Goal: Task Accomplishment & Management: Manage account settings

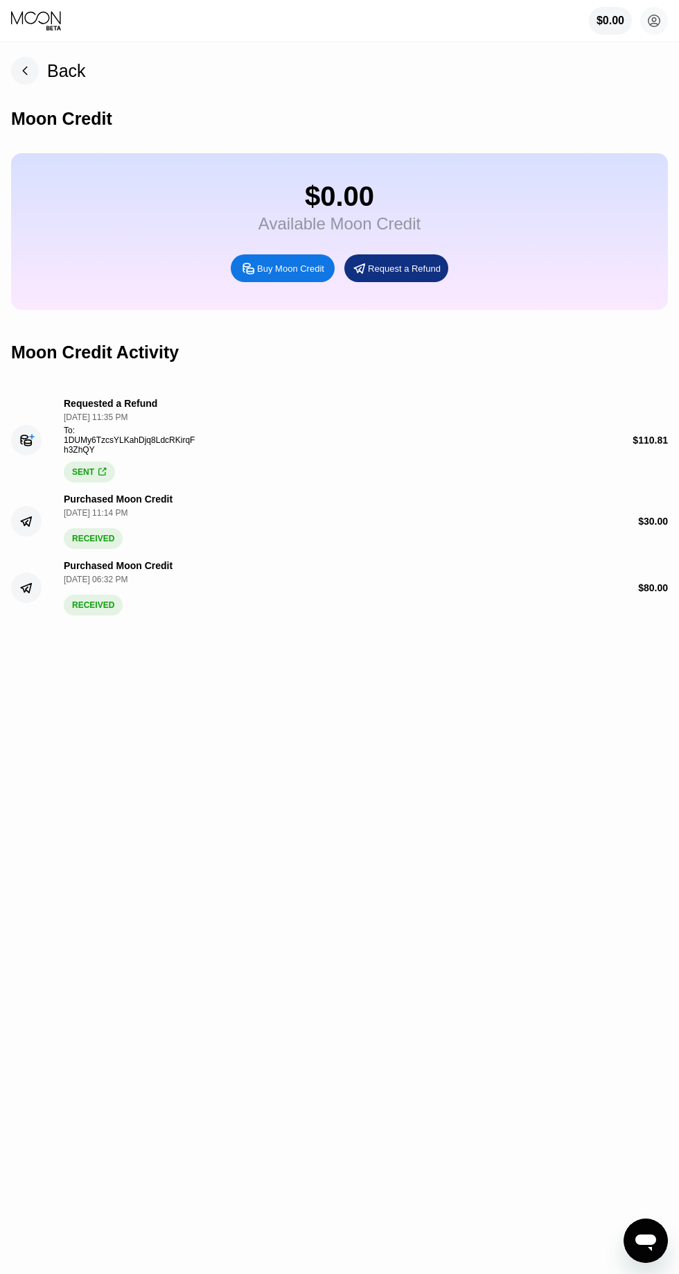
click at [39, 80] on div "Back" at bounding box center [48, 71] width 75 height 28
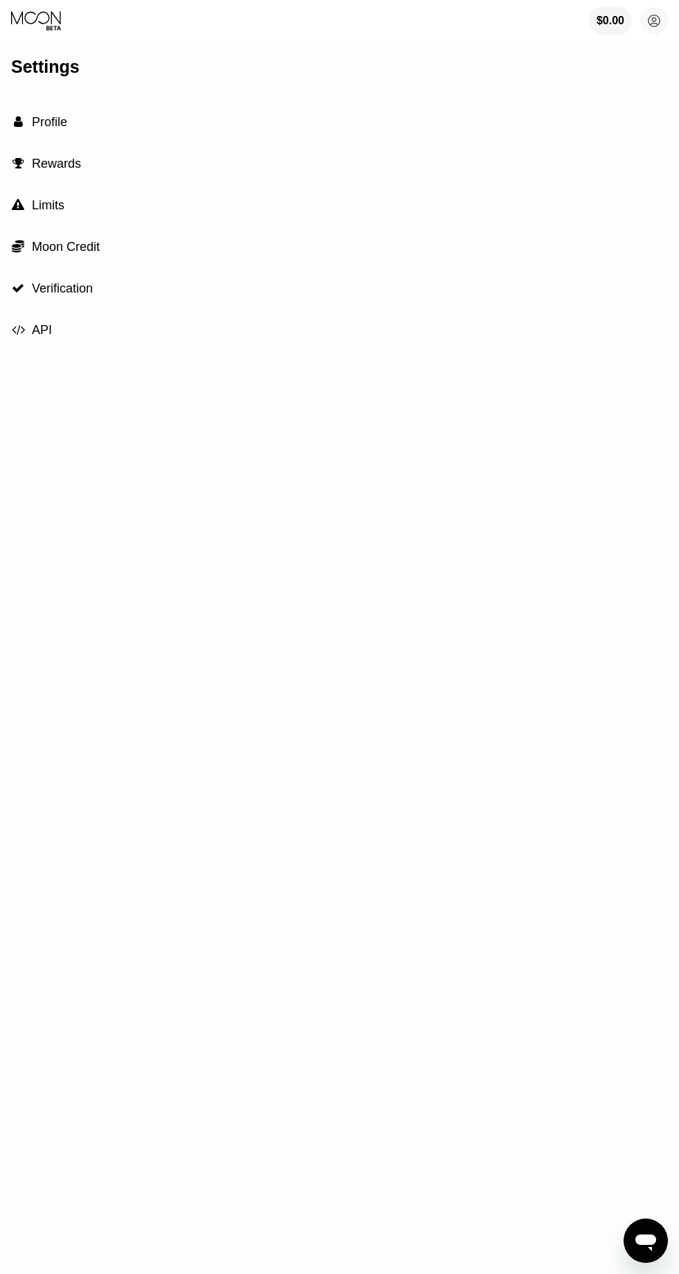
click at [62, 132] on div " Profile" at bounding box center [339, 122] width 657 height 42
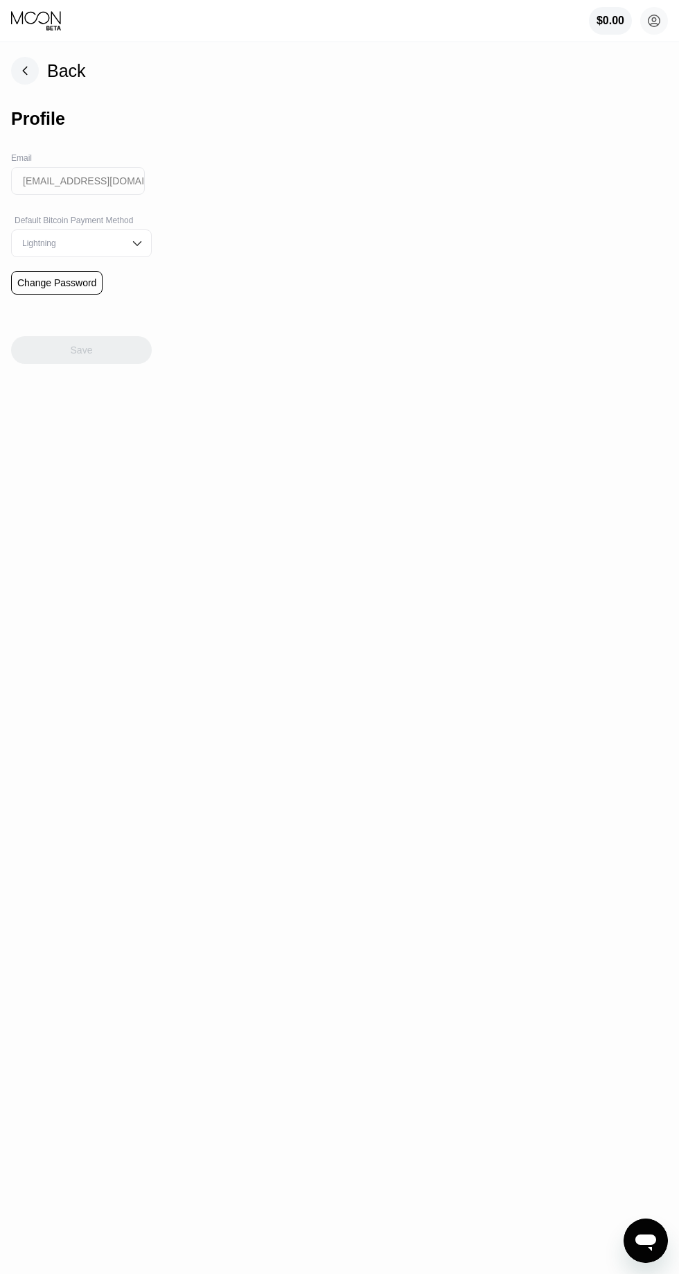
click at [37, 85] on div "Profile" at bounding box center [81, 119] width 141 height 69
click at [676, 49] on div "Back Profile Email mazidariporya@gmail.com Default Bitcoin Payment Method Light…" at bounding box center [339, 658] width 679 height 1231
click at [657, 15] on circle at bounding box center [655, 21] width 28 height 28
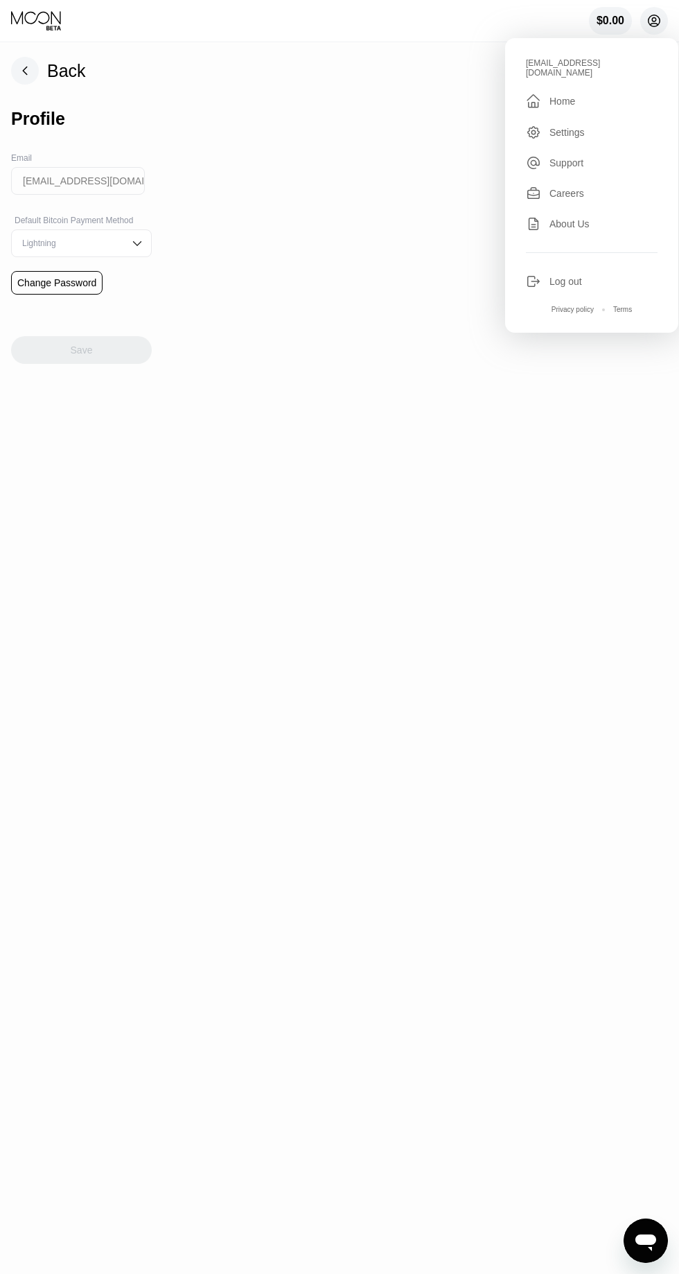
click at [555, 127] on div "Settings" at bounding box center [567, 132] width 35 height 11
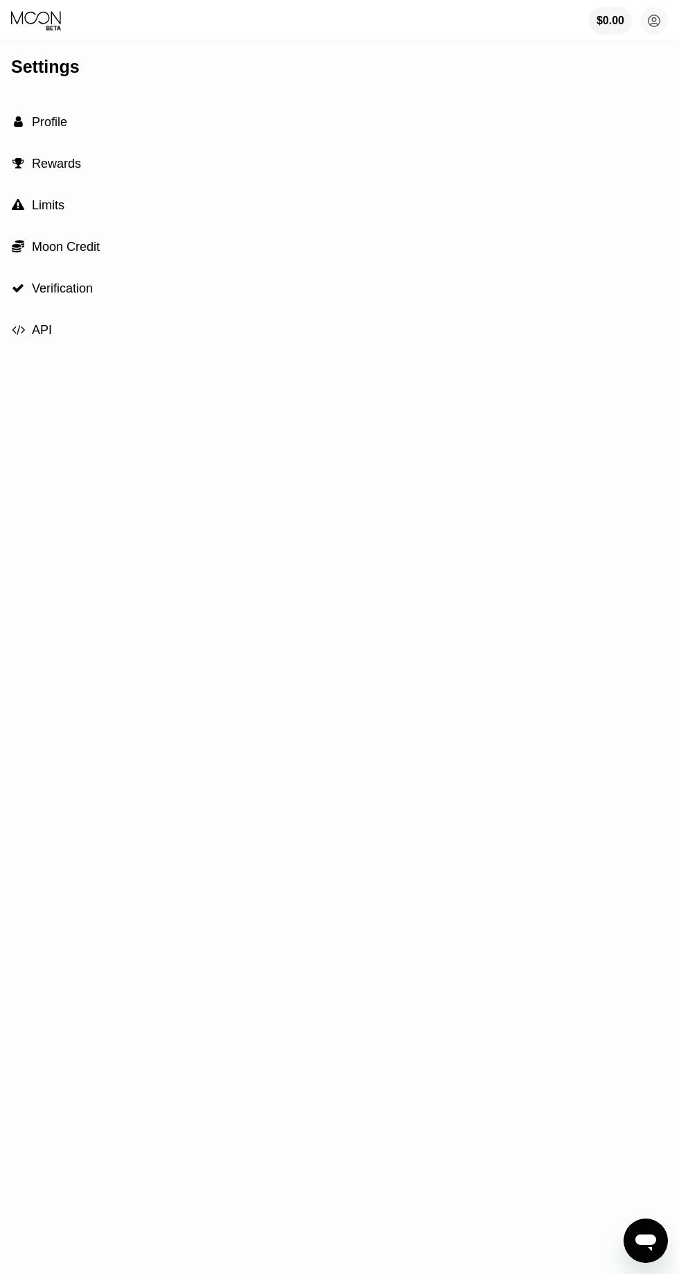
click at [44, 122] on span "Profile" at bounding box center [49, 122] width 35 height 14
click at [85, 170] on div " Rewards" at bounding box center [339, 164] width 657 height 42
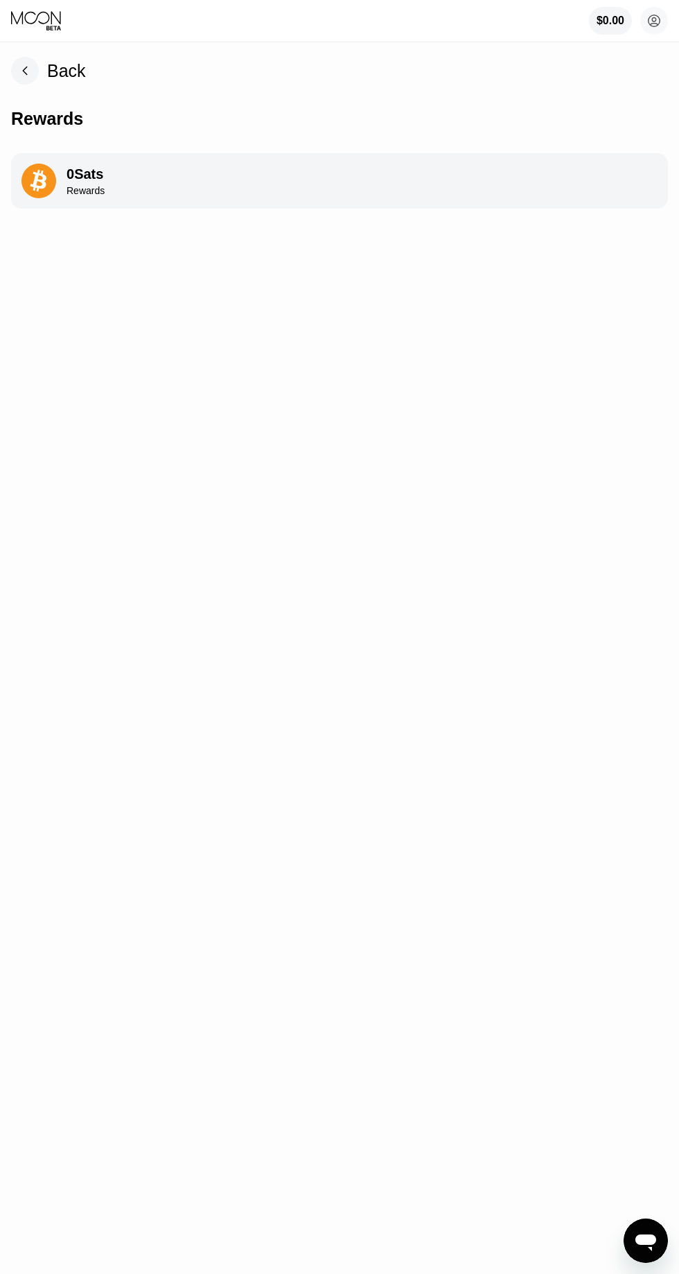
click at [46, 69] on div "Back" at bounding box center [48, 71] width 75 height 28
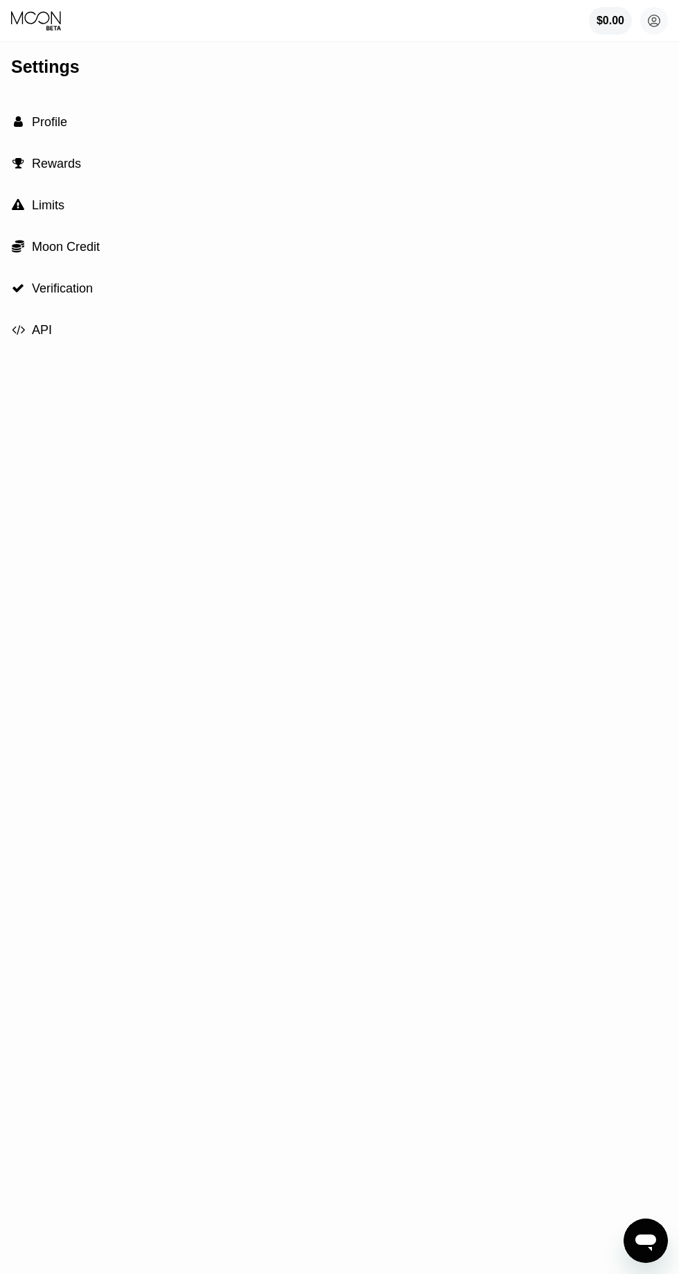
click at [73, 230] on div " Moon Credit" at bounding box center [339, 247] width 657 height 42
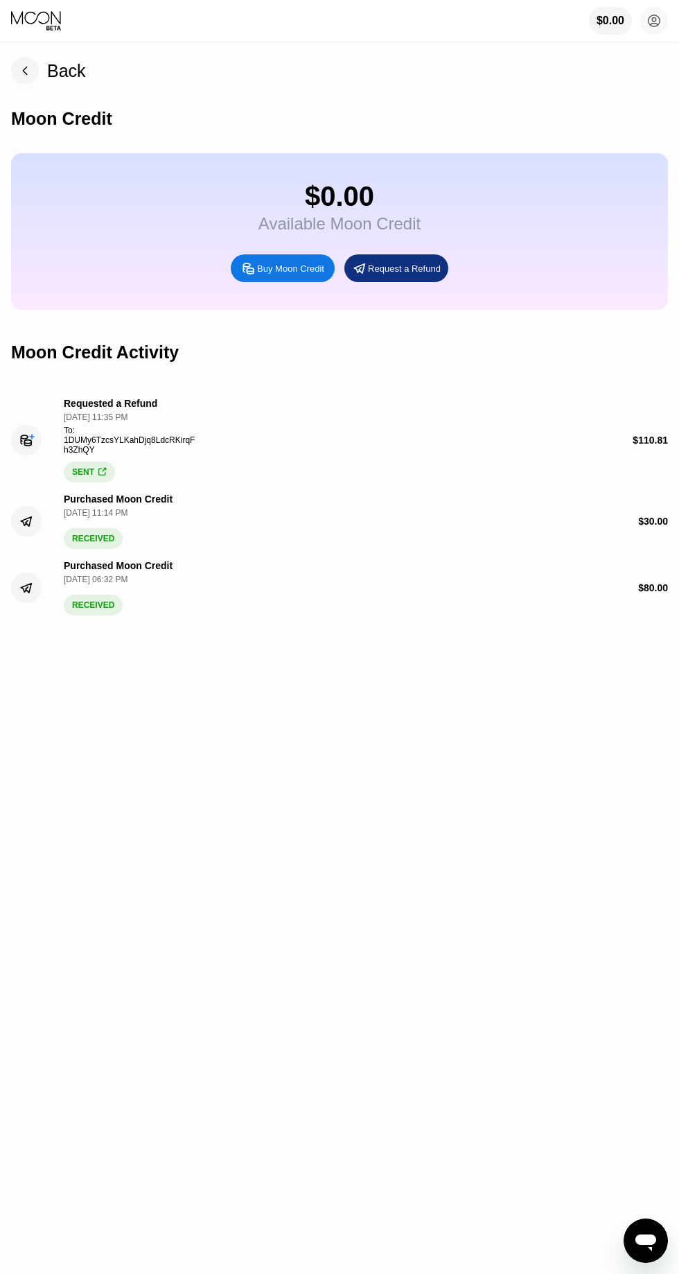
click at [42, 74] on div "Back" at bounding box center [48, 71] width 75 height 28
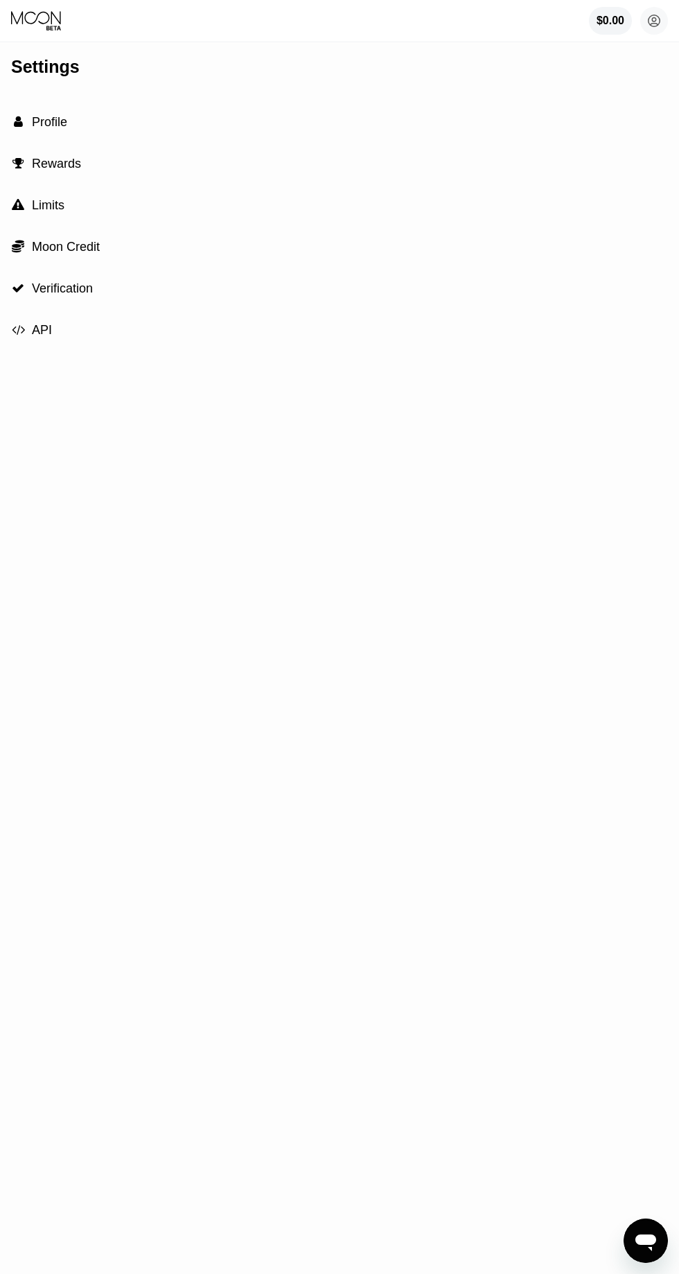
click at [98, 212] on div " Limits" at bounding box center [339, 205] width 657 height 42
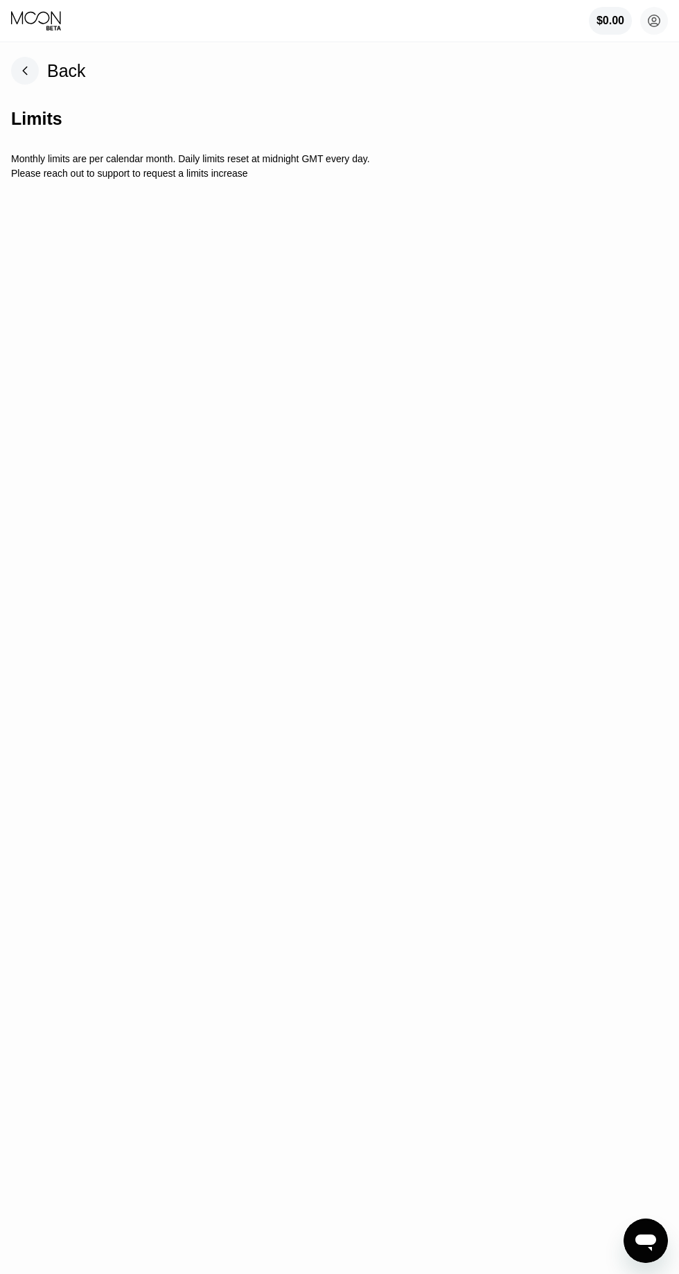
click at [25, 70] on rect at bounding box center [25, 71] width 28 height 28
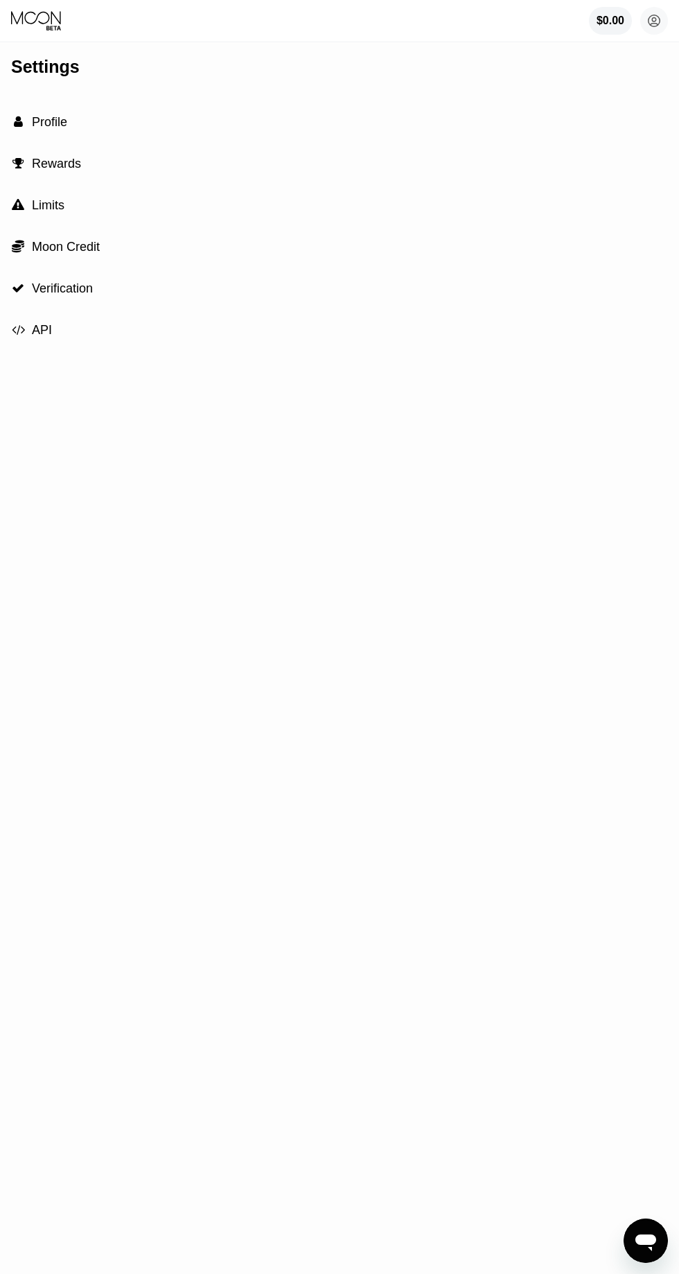
click at [103, 254] on div " Moon Credit" at bounding box center [339, 247] width 657 height 42
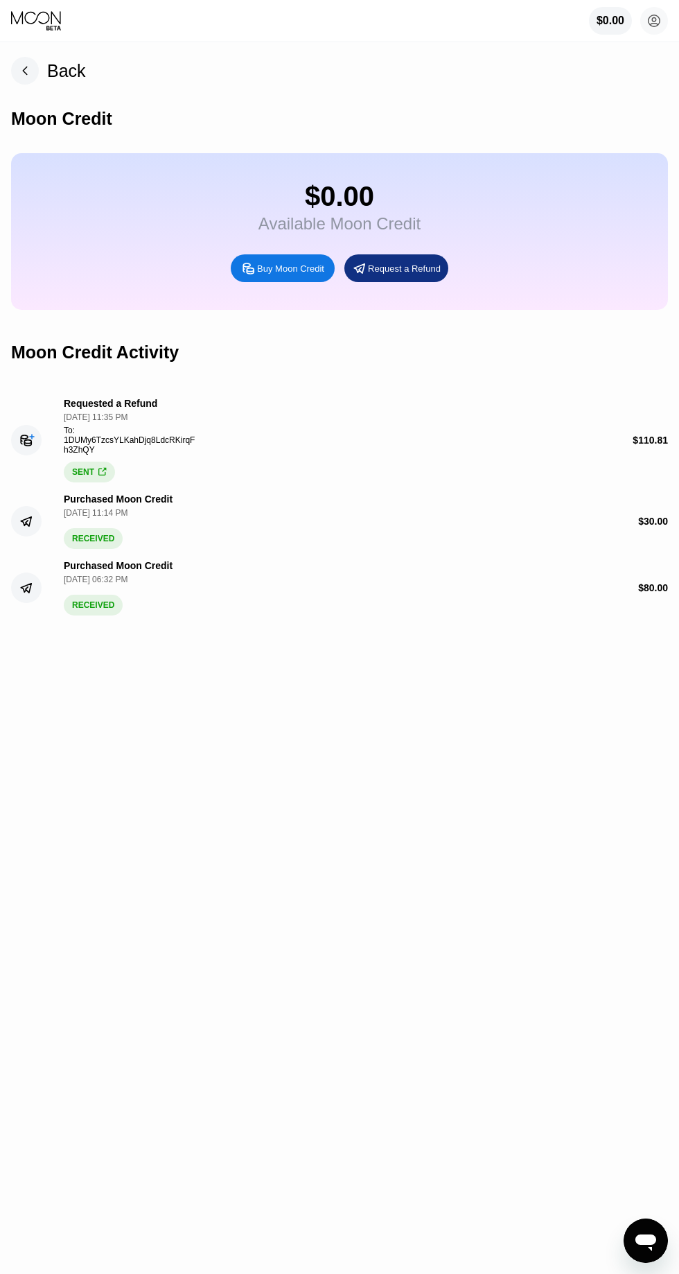
click at [279, 270] on div "Buy Moon Credit" at bounding box center [290, 269] width 67 height 12
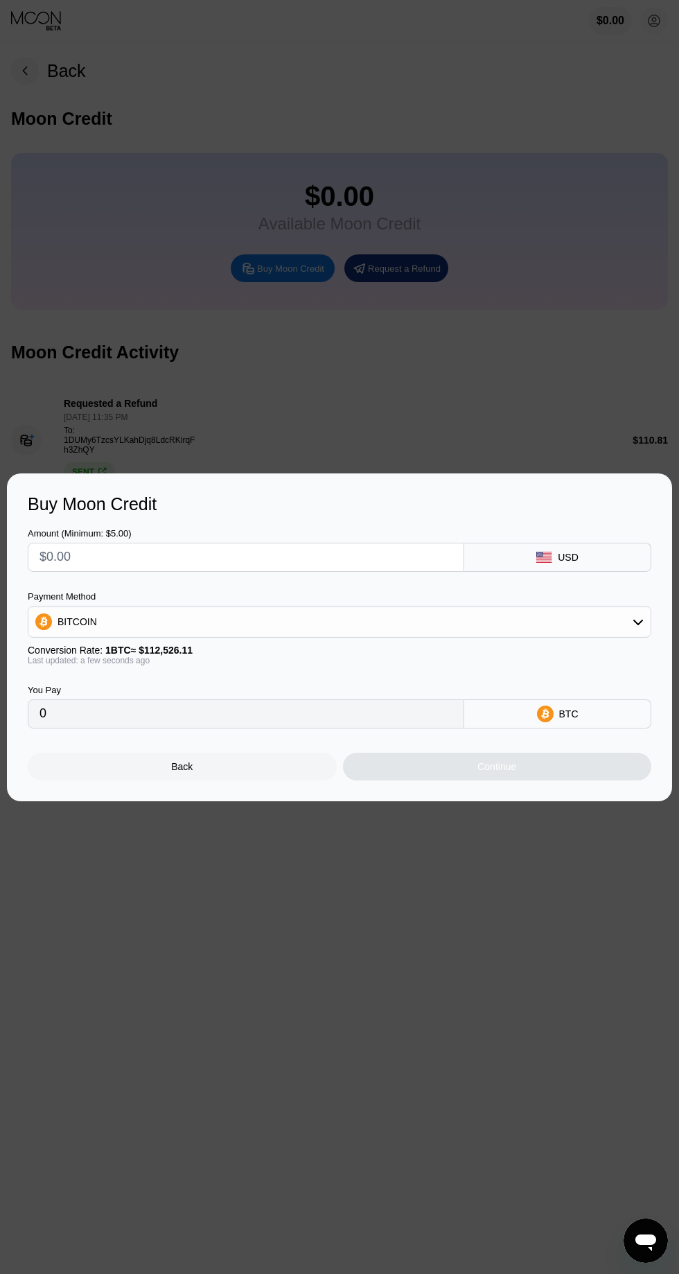
click at [624, 627] on div "BITCOIN" at bounding box center [339, 622] width 623 height 28
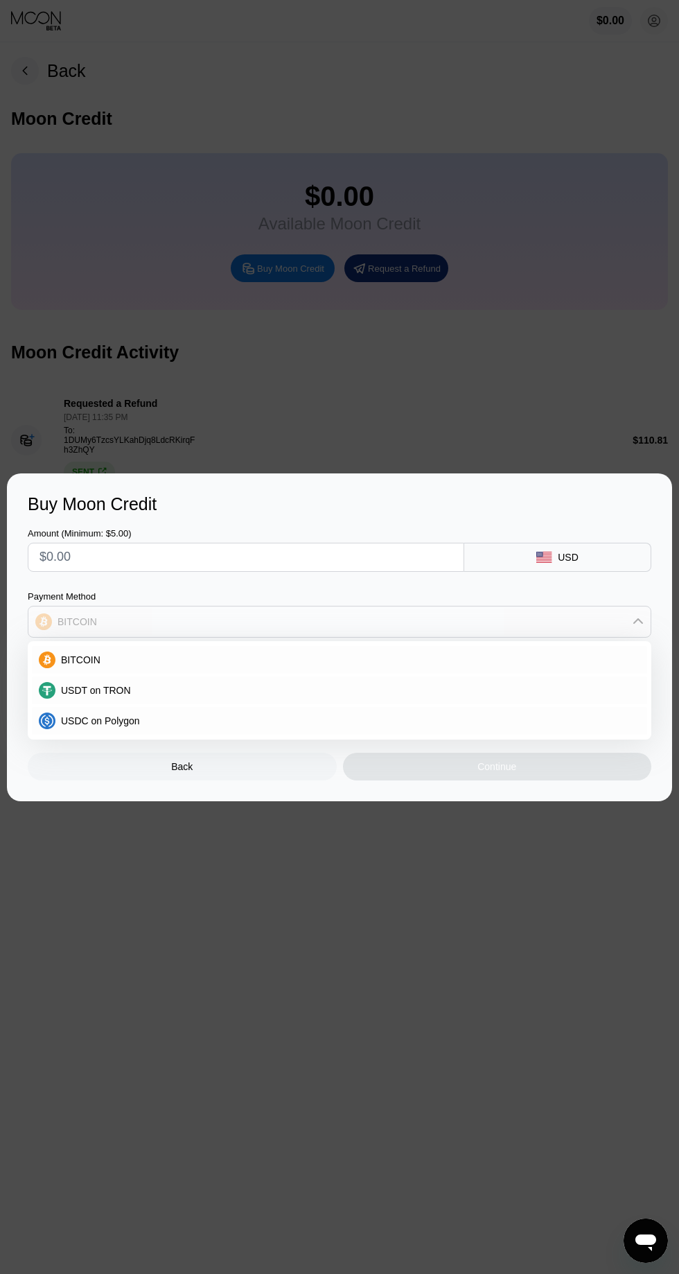
click at [639, 621] on icon at bounding box center [638, 621] width 11 height 11
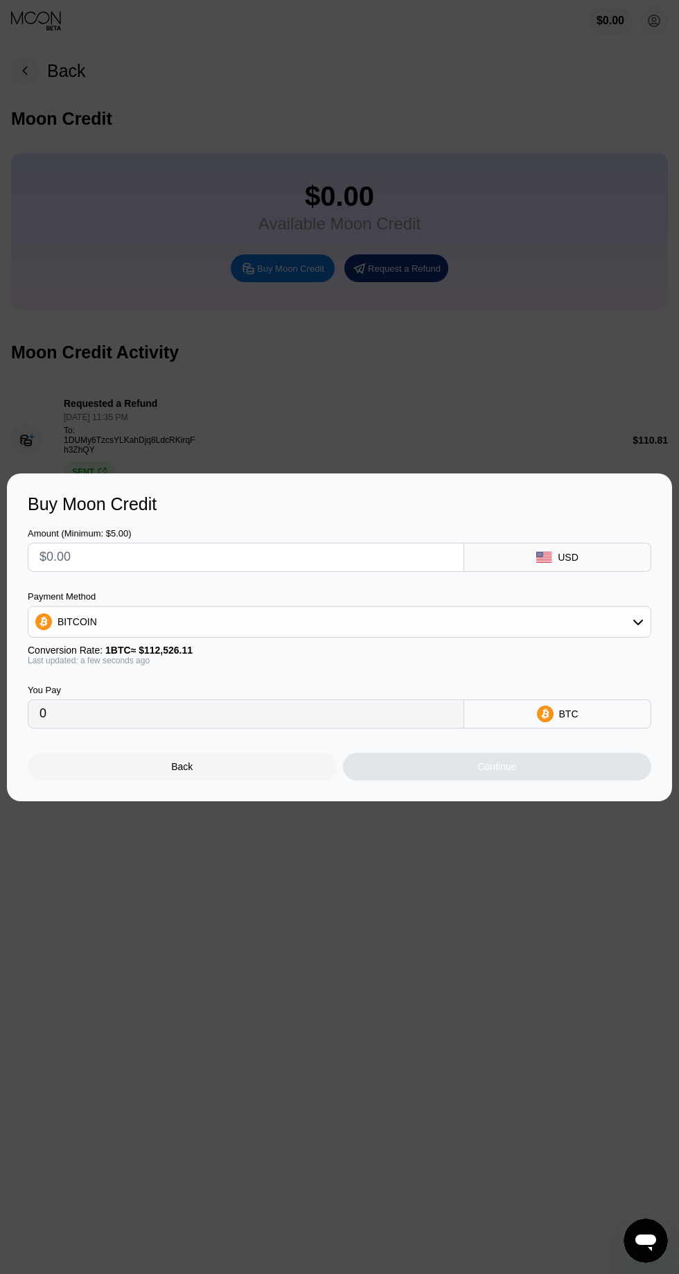
click at [625, 614] on div "BITCOIN" at bounding box center [339, 622] width 623 height 28
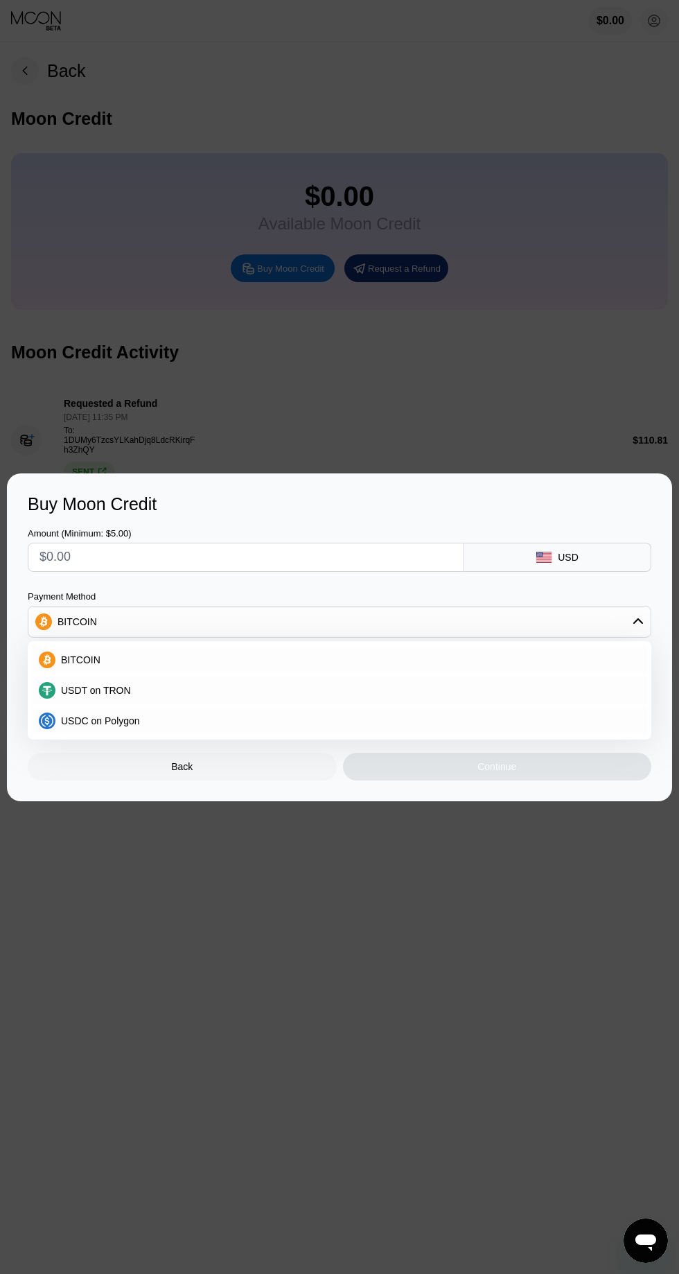
click at [448, 657] on div "BITCOIN" at bounding box center [347, 660] width 585 height 11
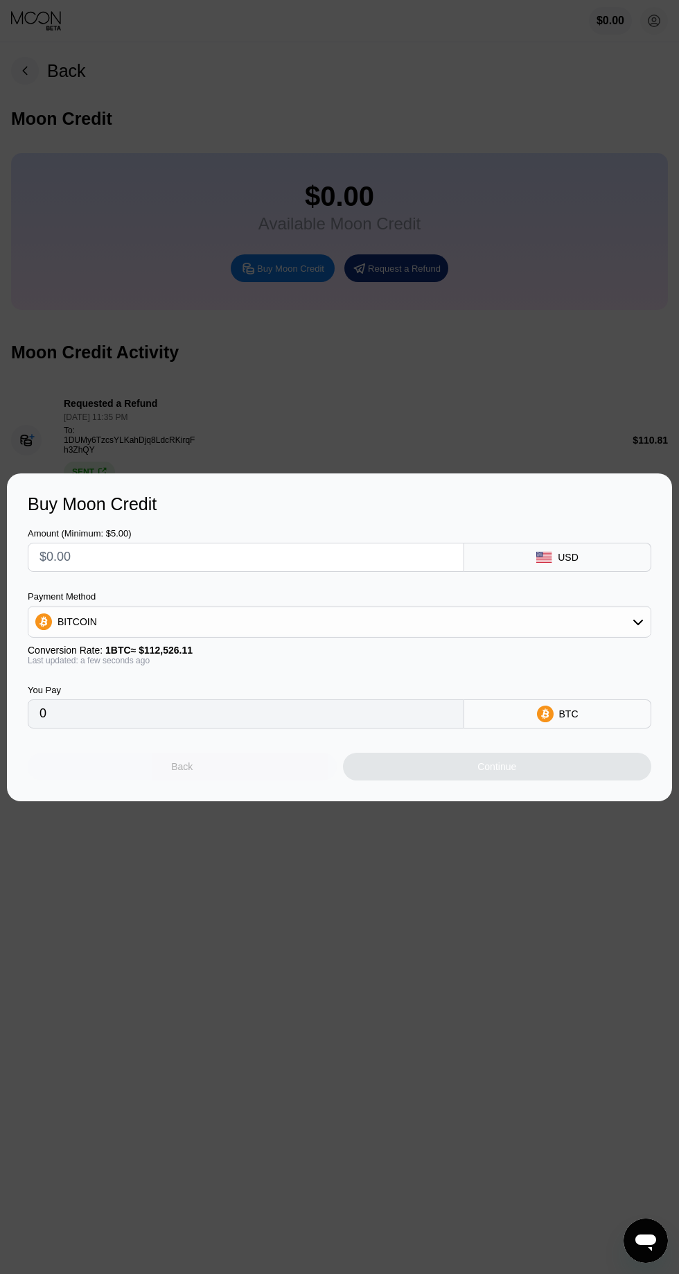
click at [230, 765] on div "Back" at bounding box center [182, 767] width 309 height 28
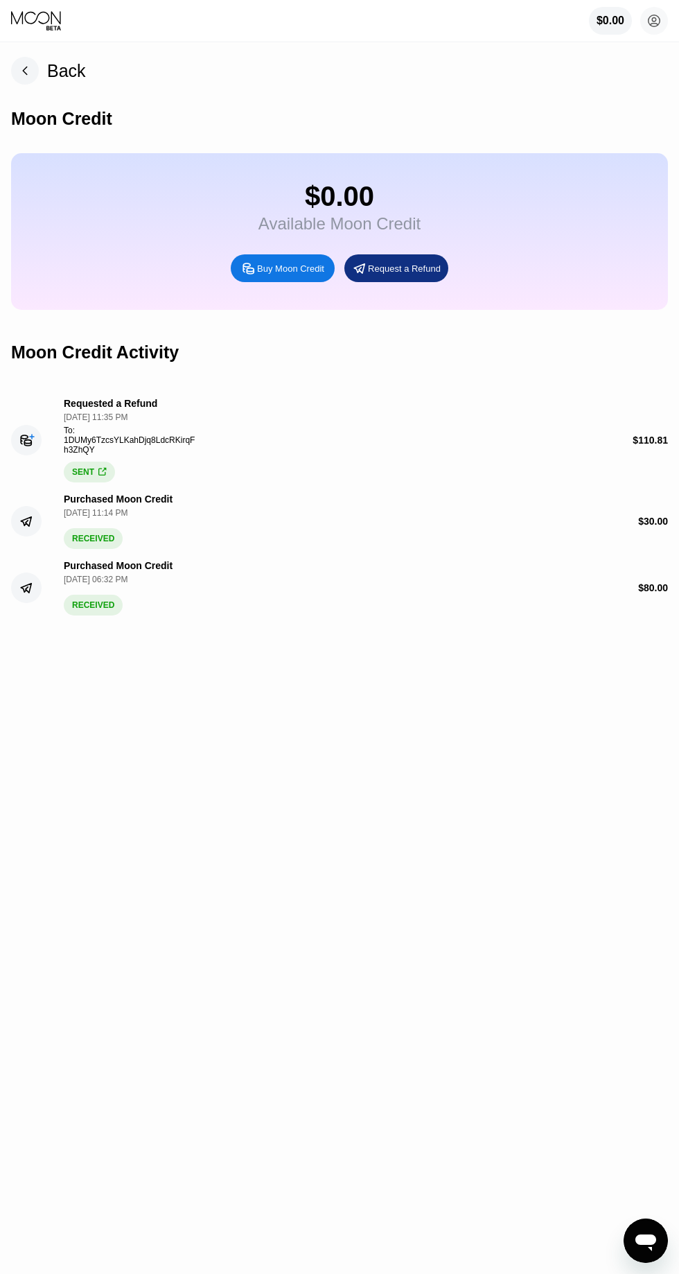
click at [25, 70] on rect at bounding box center [25, 71] width 28 height 28
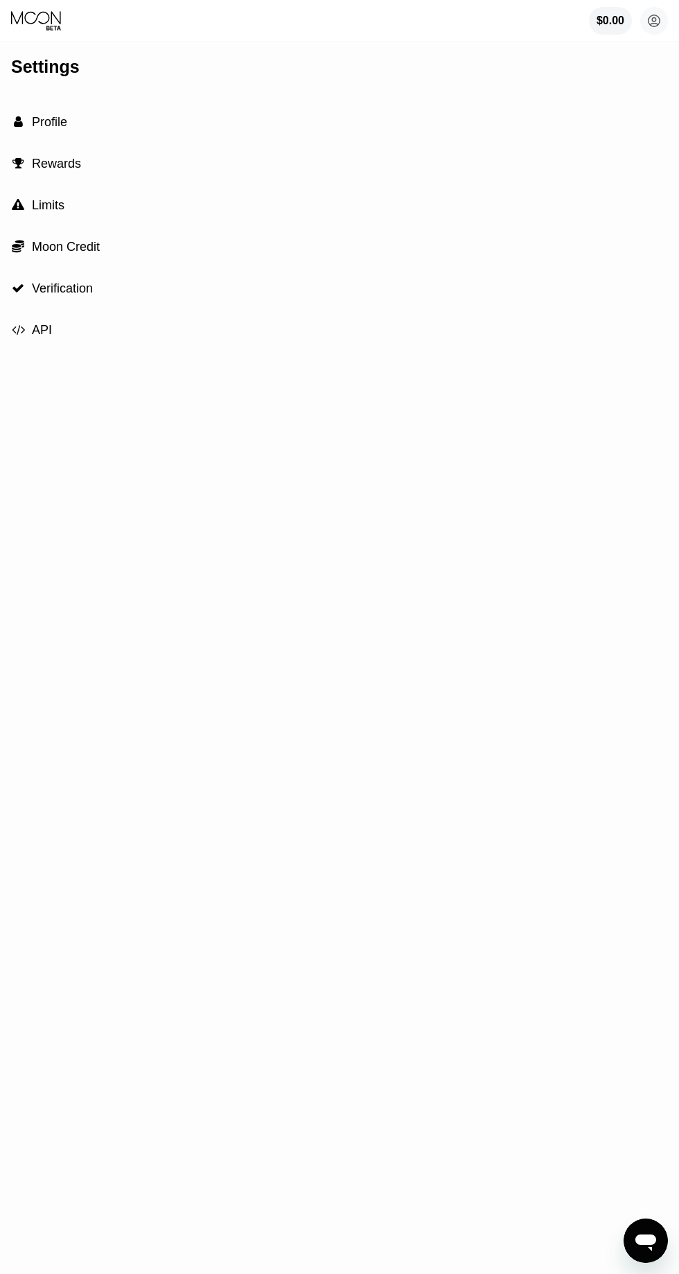
click at [655, 21] on circle at bounding box center [655, 21] width 28 height 28
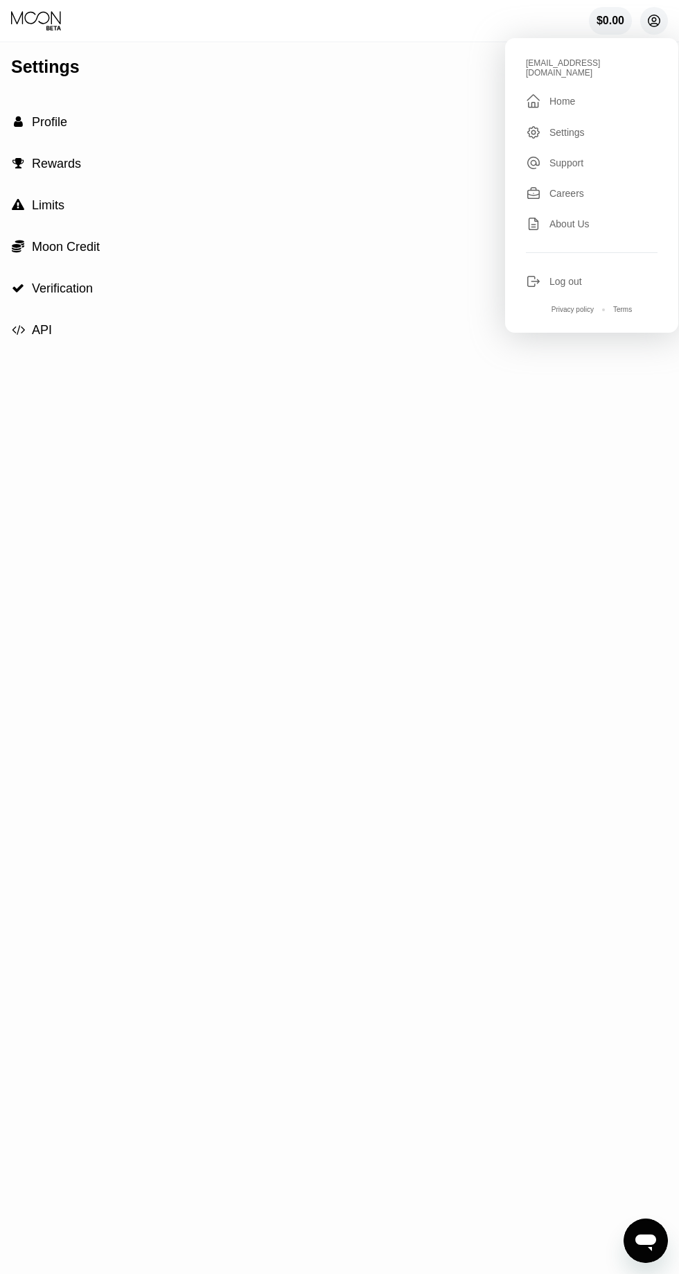
click at [578, 94] on div " Home" at bounding box center [592, 101] width 132 height 17
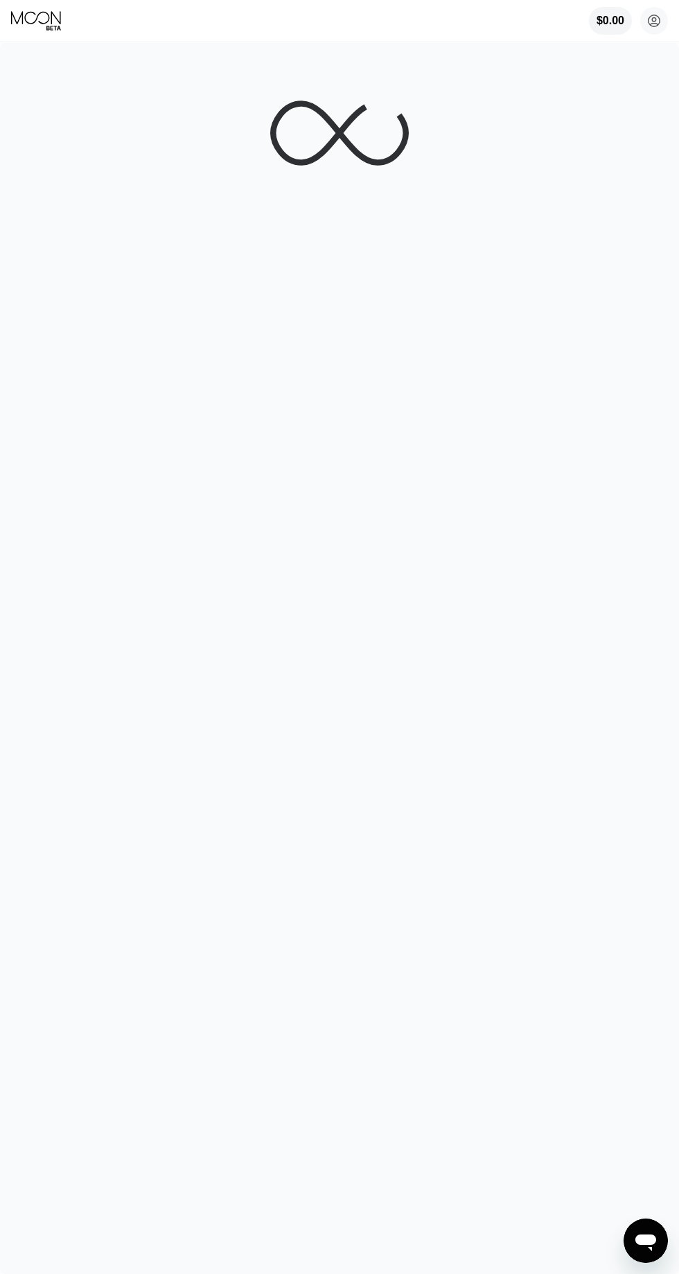
click at [406, 164] on icon at bounding box center [339, 133] width 139 height 139
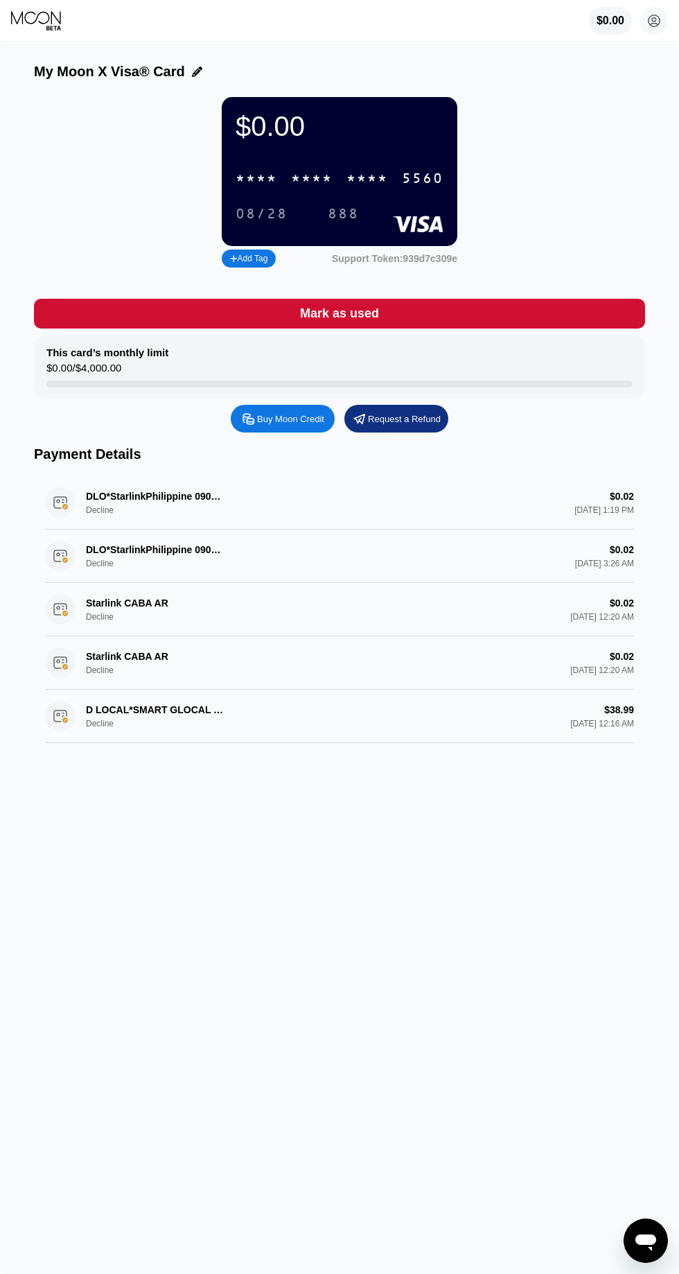
click at [352, 182] on div "* * * *" at bounding box center [368, 179] width 42 height 16
click at [259, 261] on div "Add Tag" at bounding box center [248, 259] width 37 height 10
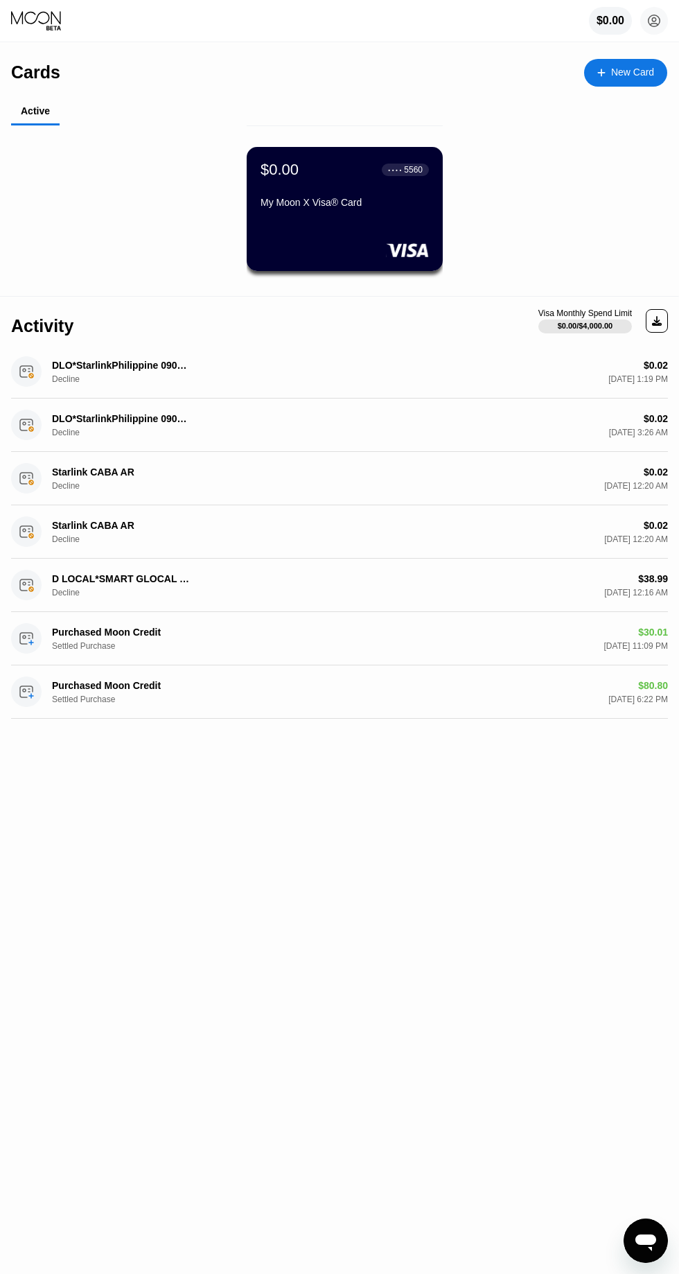
click at [643, 67] on div "New Card" at bounding box center [633, 73] width 43 height 12
click at [650, 83] on div "New Card" at bounding box center [625, 73] width 83 height 28
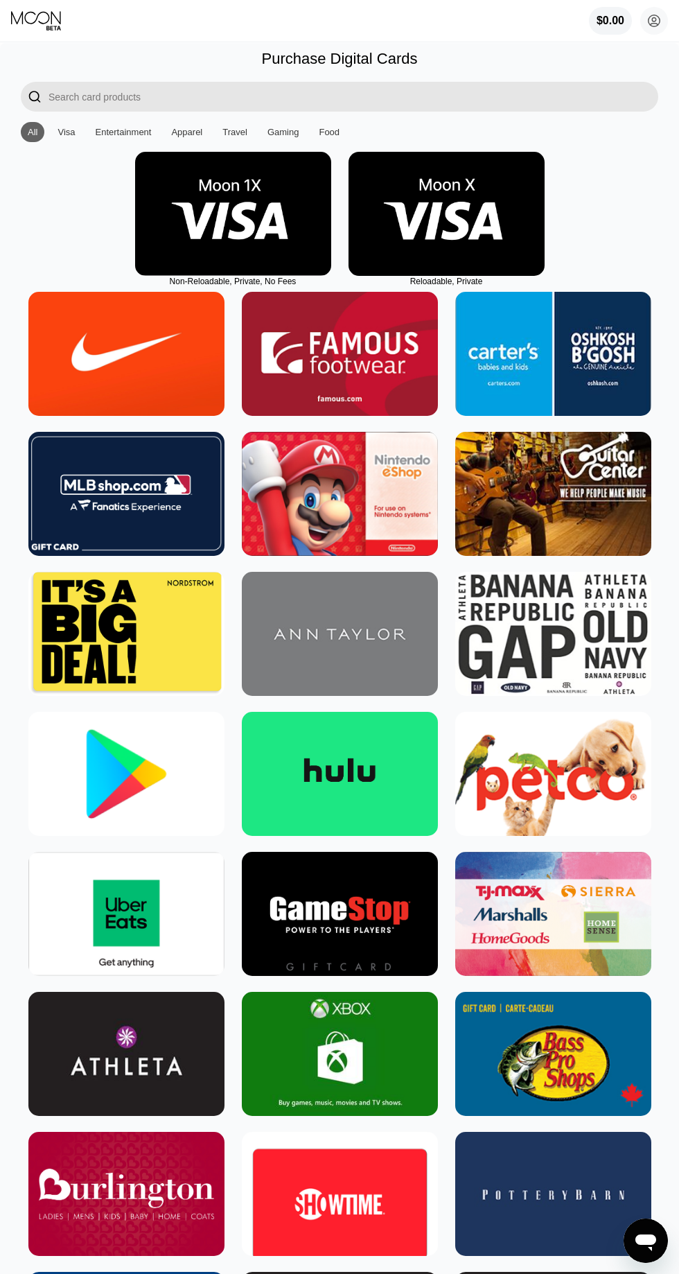
click at [506, 197] on img at bounding box center [447, 214] width 196 height 124
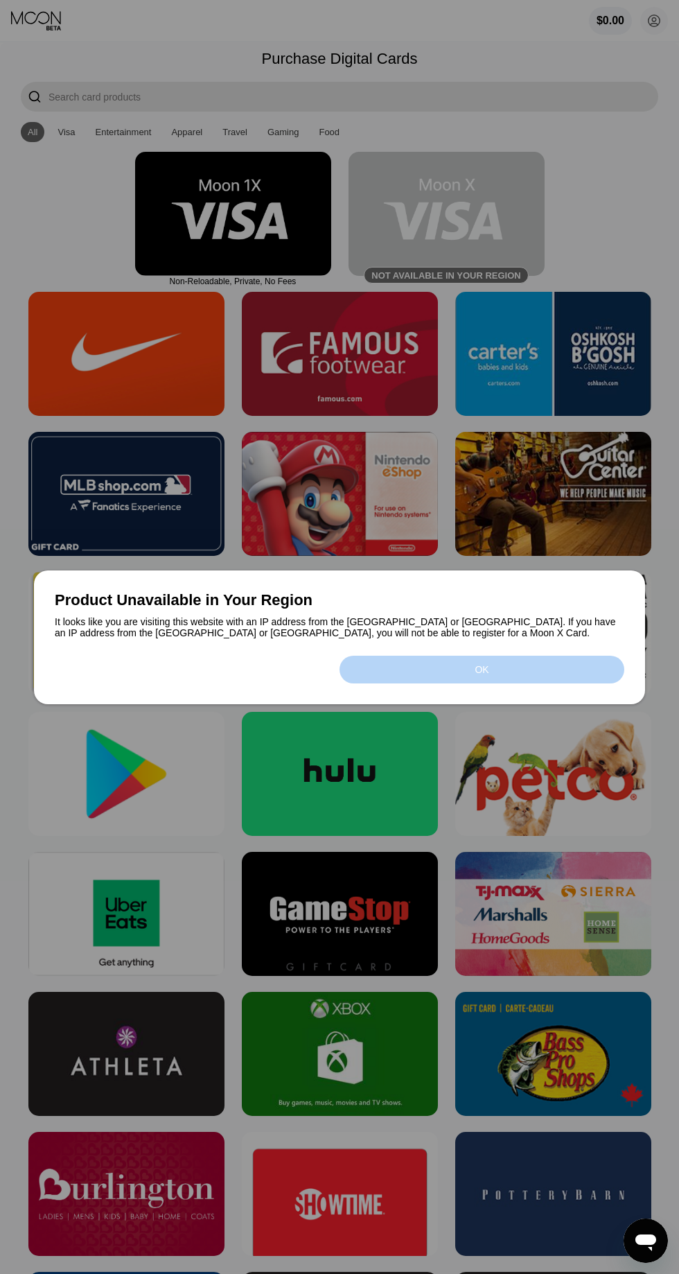
click at [501, 678] on div "OK" at bounding box center [482, 670] width 285 height 28
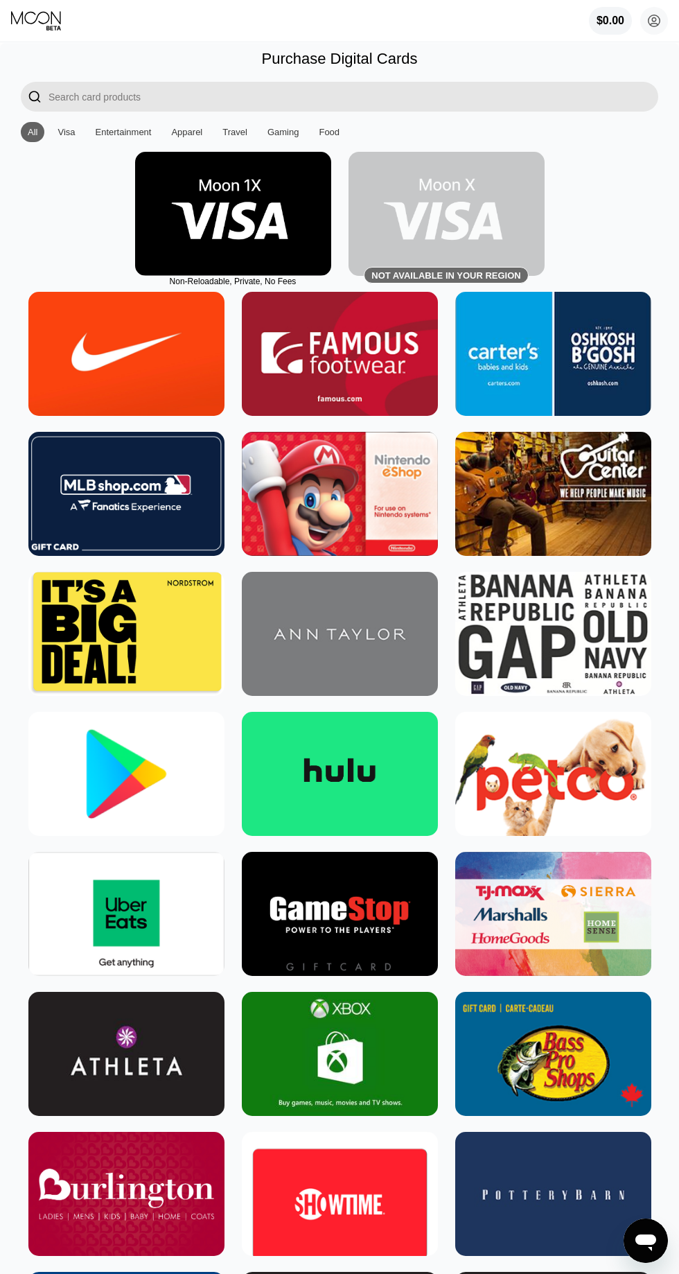
click at [244, 220] on img at bounding box center [233, 214] width 196 height 124
click at [453, 206] on img at bounding box center [447, 214] width 196 height 124
click at [428, 219] on img at bounding box center [447, 214] width 196 height 124
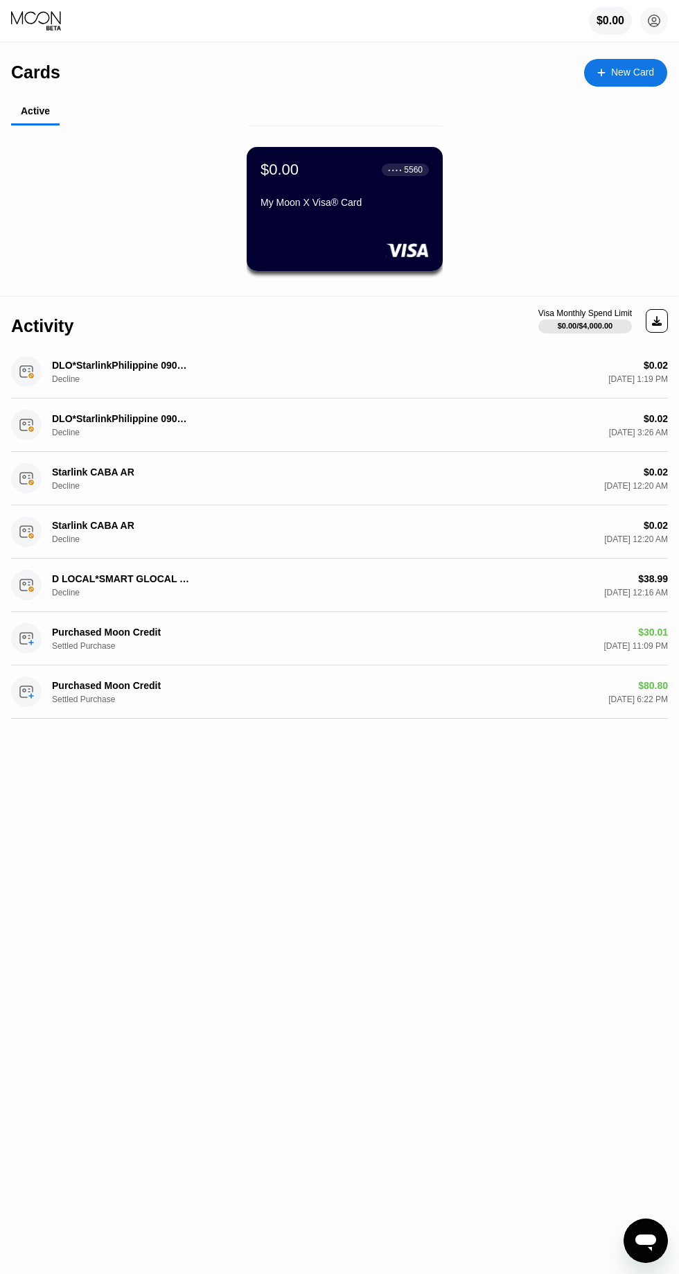
click at [372, 213] on div "My Moon X Visa® Card" at bounding box center [345, 205] width 168 height 17
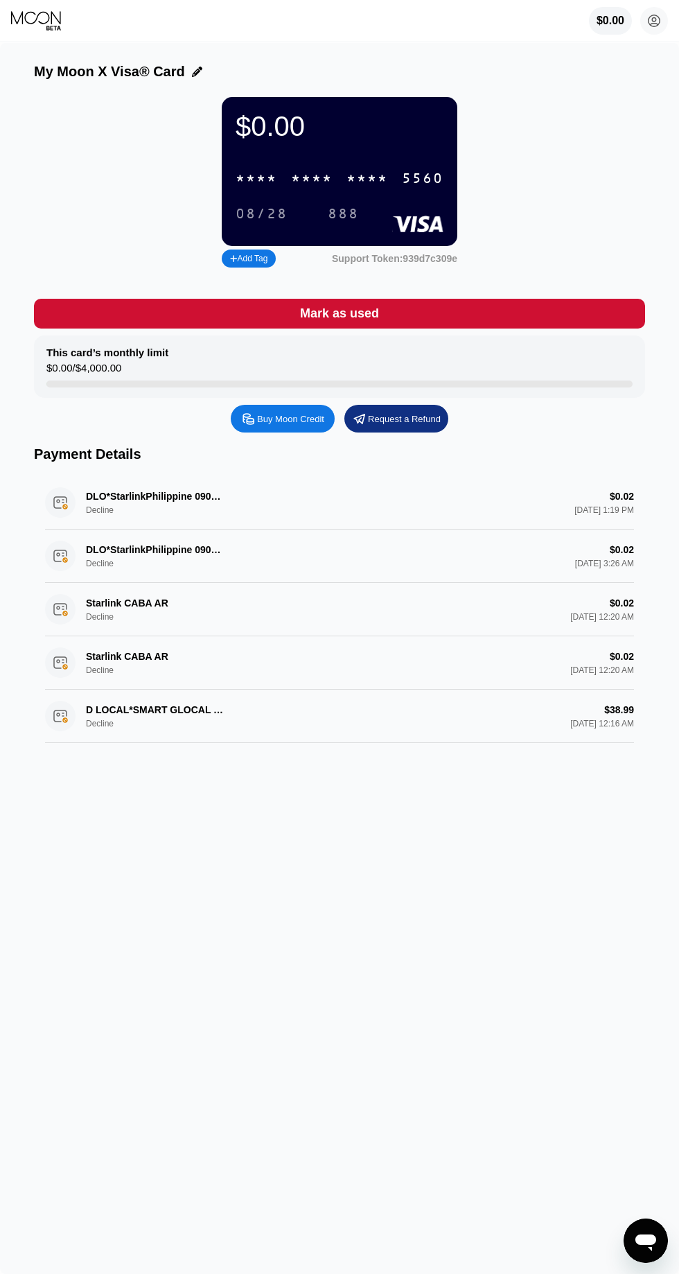
click at [383, 181] on div "* * * *" at bounding box center [368, 179] width 42 height 16
